Goal: Task Accomplishment & Management: Use online tool/utility

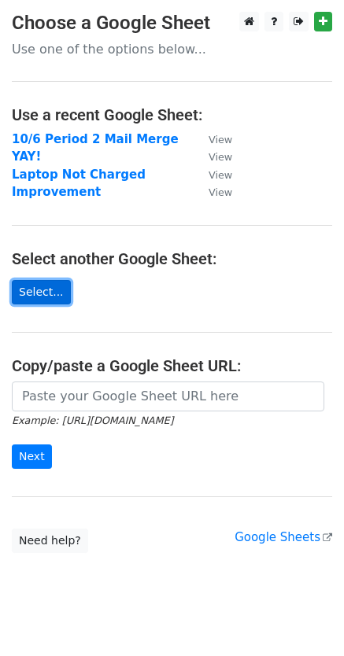
click at [48, 292] on link "Select..." at bounding box center [41, 292] width 59 height 24
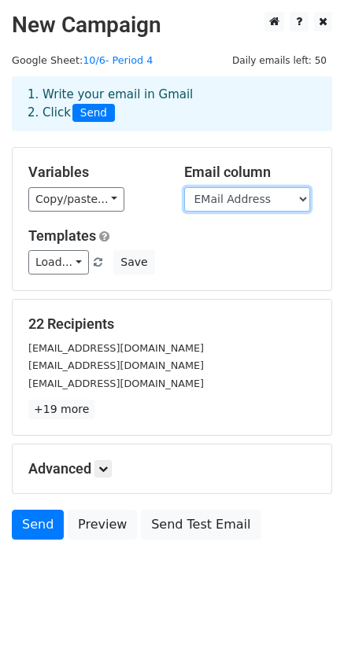
click at [267, 200] on select "Last Name First Name EMail Address cc cc" at bounding box center [247, 199] width 126 height 24
select select "cc"
click at [184, 187] on select "Last Name First Name EMail Address cc cc" at bounding box center [247, 199] width 126 height 24
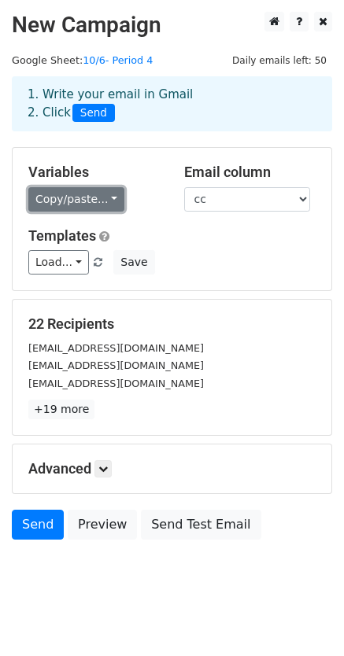
click at [109, 200] on link "Copy/paste..." at bounding box center [76, 199] width 96 height 24
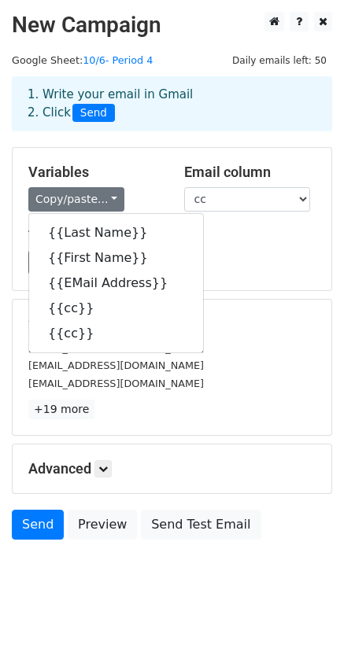
click at [284, 270] on div "Load... You are amazing! Improve Improvement Save" at bounding box center [172, 262] width 311 height 24
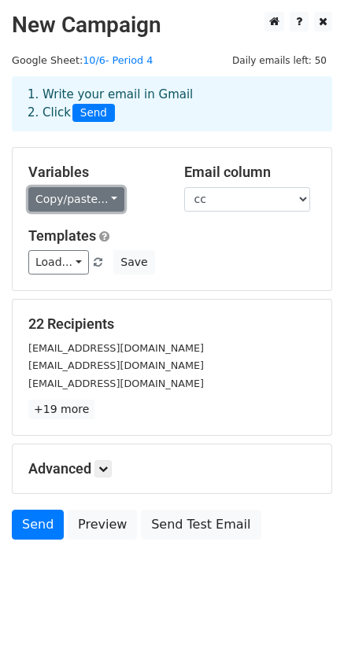
click at [110, 203] on link "Copy/paste..." at bounding box center [76, 199] width 96 height 24
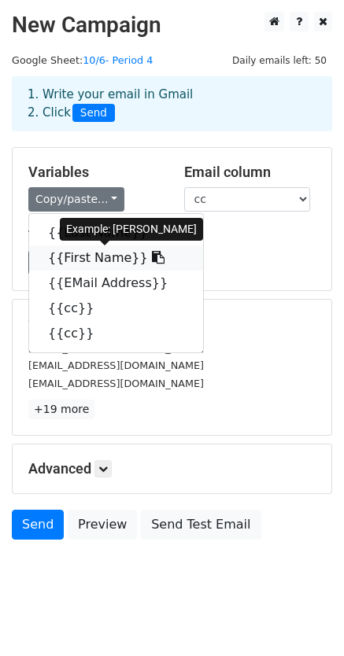
click at [123, 258] on link "{{First Name}}" at bounding box center [116, 257] width 174 height 25
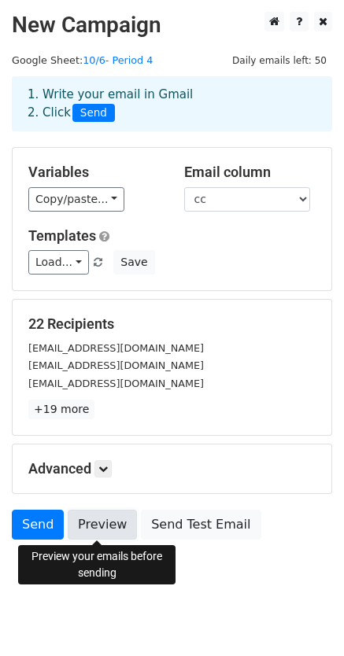
click at [102, 521] on link "Preview" at bounding box center [102, 524] width 69 height 30
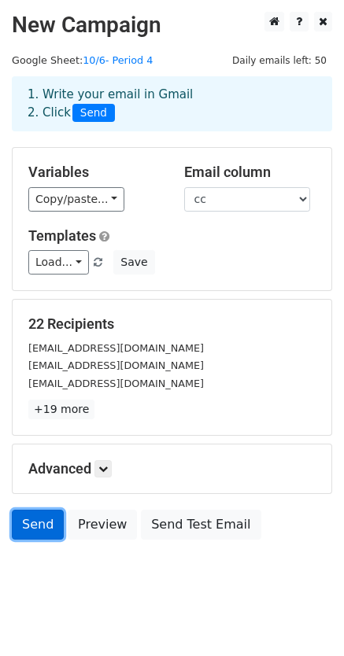
click at [42, 522] on link "Send" at bounding box center [38, 524] width 52 height 30
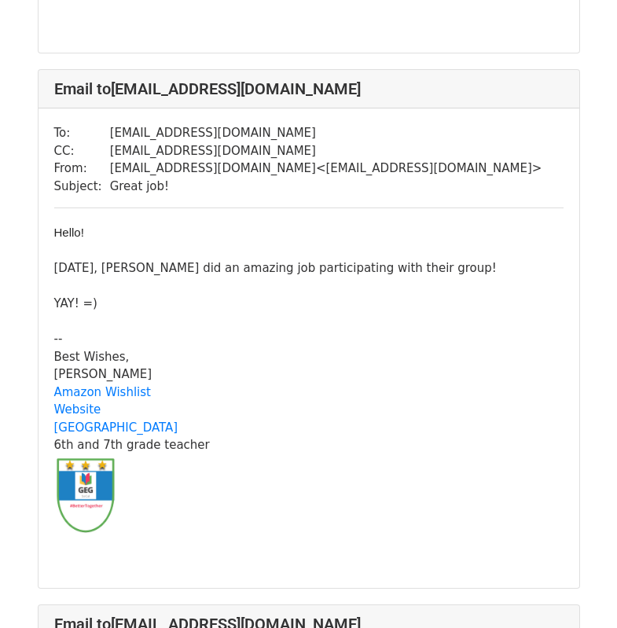
scroll to position [1048, 0]
